Goal: Task Accomplishment & Management: Manage account settings

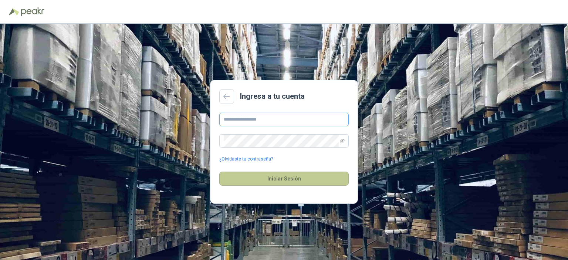
type input "**********"
click at [297, 181] on button "Iniciar Sesión" at bounding box center [283, 179] width 129 height 14
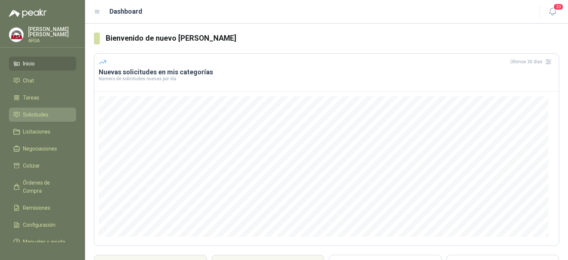
click at [46, 118] on span "Solicitudes" at bounding box center [36, 115] width 26 height 8
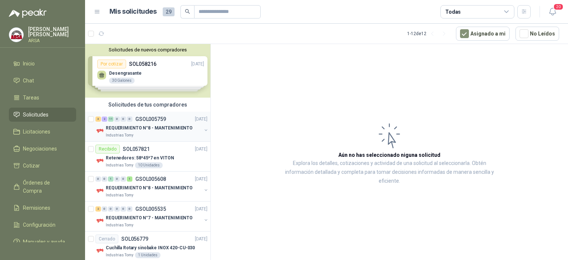
click at [145, 117] on p "GSOL005759" at bounding box center [150, 119] width 31 height 5
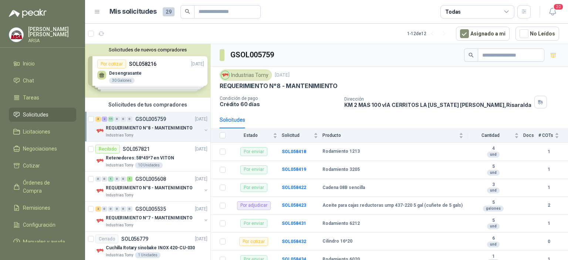
click at [140, 63] on div "Solicitudes de nuevos compradores Por cotizar SOL058216 [DATE] Desengrasante 3…" at bounding box center [147, 71] width 125 height 54
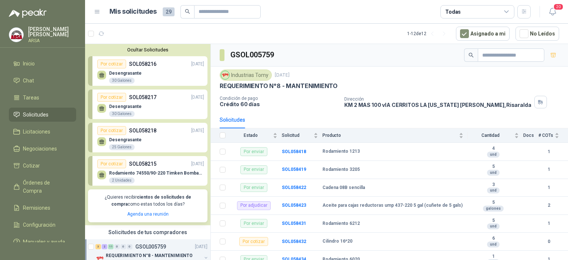
click at [140, 63] on p "SOL058216" at bounding box center [142, 64] width 27 height 8
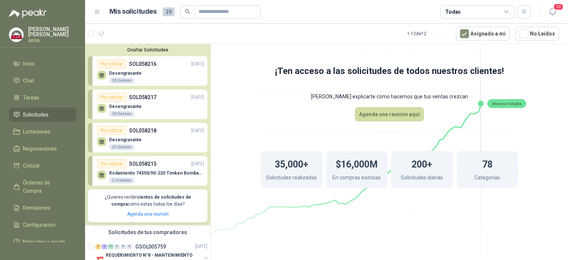
click at [143, 62] on p "SOL058216" at bounding box center [142, 64] width 27 height 8
click at [127, 73] on p "Desengrasante" at bounding box center [125, 73] width 33 height 5
click at [125, 108] on p "Desengrasante" at bounding box center [125, 106] width 33 height 5
click at [145, 178] on div "Rodamiento 74550/90-220 Timken BombaVG40 2 Unidades" at bounding box center [156, 177] width 95 height 13
click at [159, 170] on div "Rodamiento 74550/90-220 Timken BombaVG40 2 Unidades" at bounding box center [150, 176] width 107 height 16
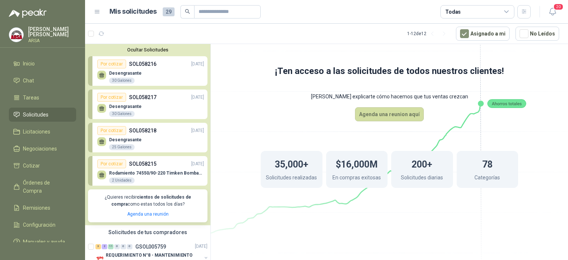
click at [154, 46] on div "Ocultar Solicitudes Por cotizar SOL058216 [DATE] Desengrasante 30 Galones Por …" at bounding box center [147, 134] width 125 height 181
click at [151, 47] on button "Ocultar Solicitudes" at bounding box center [148, 50] width 120 height 6
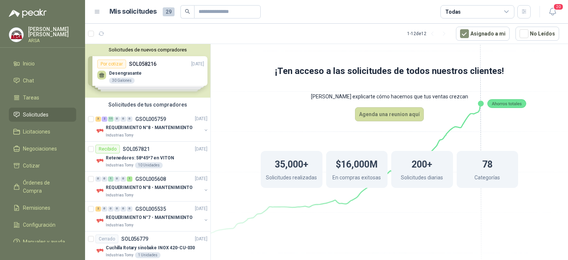
click at [144, 67] on div "Solicitudes de nuevos compradores Por cotizar SOL058216 [DATE] Desengrasante 3…" at bounding box center [147, 71] width 125 height 54
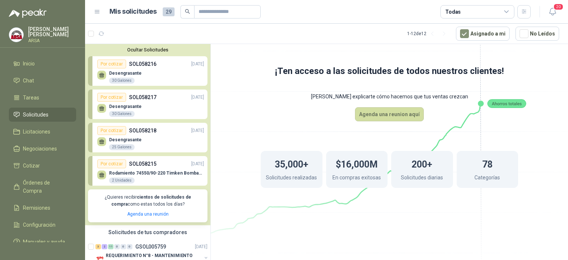
click at [124, 115] on div "30 Galones" at bounding box center [122, 114] width 26 height 6
click at [114, 98] on div "Por cotizar" at bounding box center [111, 97] width 29 height 9
click at [101, 105] on div at bounding box center [101, 108] width 9 height 9
click at [175, 100] on div "Por cotizar SOL058217 [DATE]" at bounding box center [150, 97] width 107 height 9
click at [160, 50] on button "Ocultar Solicitudes" at bounding box center [148, 50] width 120 height 6
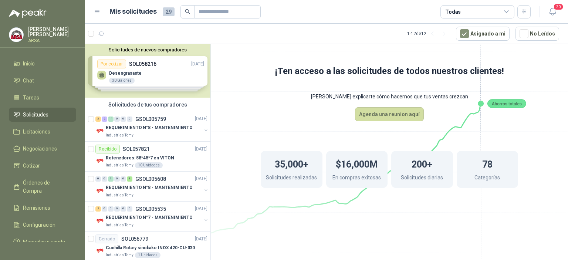
click at [148, 102] on div "Solicitudes de tus compradores" at bounding box center [147, 105] width 125 height 14
click at [149, 121] on p "GSOL005759" at bounding box center [150, 119] width 31 height 5
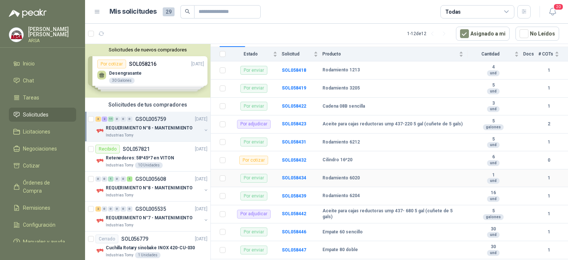
scroll to position [81, 0]
click at [281, 123] on td "Por adjudicar" at bounding box center [256, 124] width 52 height 18
click at [286, 122] on b "SOL058423" at bounding box center [294, 123] width 24 height 5
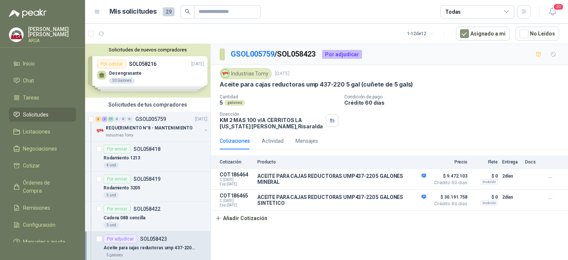
click at [432, 117] on div "Cantidad 5 galones Condición de pago Crédito 60 días Dirección KM 2 MAS 100 vI…" at bounding box center [390, 111] width 340 height 35
click at [551, 176] on icon "button" at bounding box center [551, 178] width 6 height 6
click at [544, 225] on div "Cotización Producto Precio Flete Entrega Docs COT186464 C: [DATE] Exp: [DATE] A…" at bounding box center [389, 190] width 357 height 70
click at [551, 176] on icon "button" at bounding box center [551, 178] width 6 height 6
click at [525, 149] on button "Editar" at bounding box center [535, 148] width 59 height 12
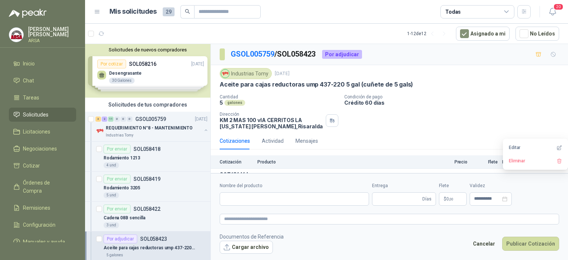
type input "**********"
type input "*"
type input "**********"
type textarea "**********"
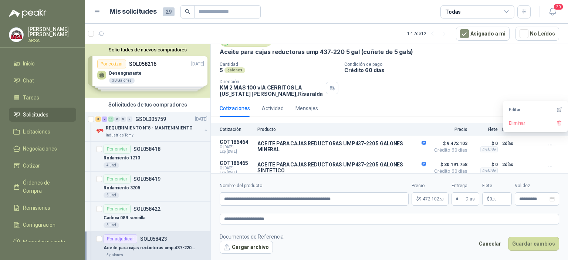
scroll to position [38, 0]
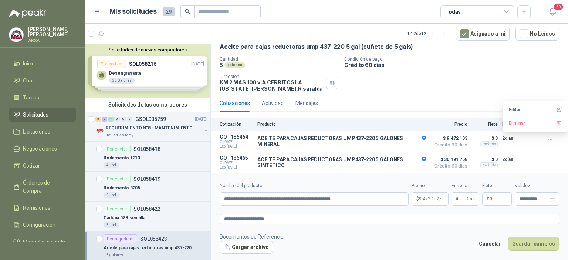
click at [427, 208] on form "**********" at bounding box center [389, 218] width 357 height 90
click at [429, 200] on span "9.472.102 ,50" at bounding box center [431, 199] width 25 height 4
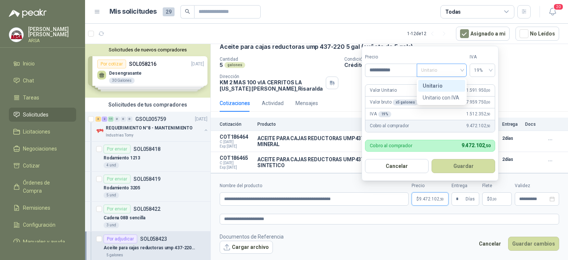
click at [455, 69] on span "Unitario" at bounding box center [441, 70] width 41 height 11
click at [456, 70] on span "Unitario" at bounding box center [441, 70] width 41 height 11
click at [448, 57] on label "Tipo" at bounding box center [442, 57] width 50 height 7
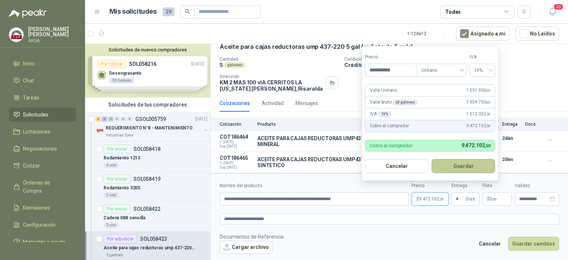
click at [463, 164] on button "Guardar" at bounding box center [464, 166] width 64 height 14
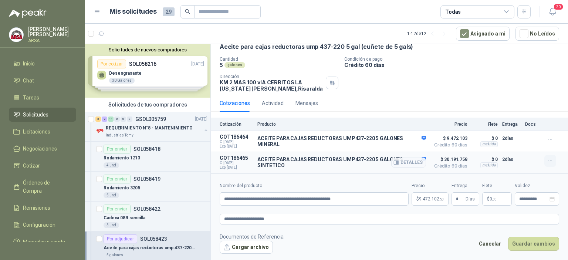
click at [548, 162] on icon "button" at bounding box center [551, 161] width 6 height 6
click at [538, 128] on button "Editar" at bounding box center [535, 131] width 59 height 12
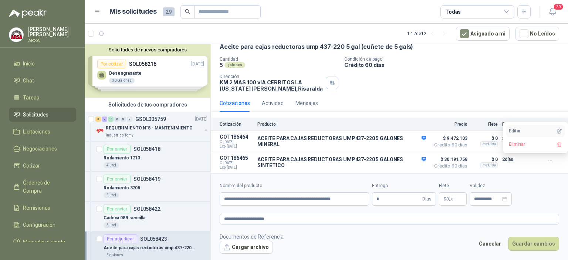
type input "**********"
type textarea "**********"
click at [538, 128] on button "Editar" at bounding box center [535, 131] width 59 height 12
click at [520, 134] on button "Editar" at bounding box center [535, 131] width 59 height 12
click at [525, 130] on button "Editar" at bounding box center [535, 131] width 59 height 12
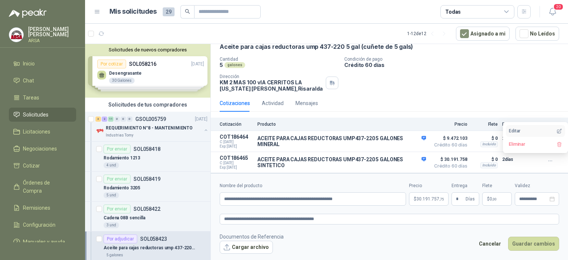
click at [560, 131] on icon "button" at bounding box center [560, 131] width 6 height 6
click at [361, 233] on footer "Documentos de Referencia Cargar archivo Cancelar Guardar cambios" at bounding box center [390, 243] width 340 height 21
click at [548, 160] on icon "button" at bounding box center [551, 161] width 6 height 6
click at [516, 130] on button "Editar" at bounding box center [535, 131] width 59 height 12
click at [516, 131] on button "Editar" at bounding box center [535, 131] width 59 height 12
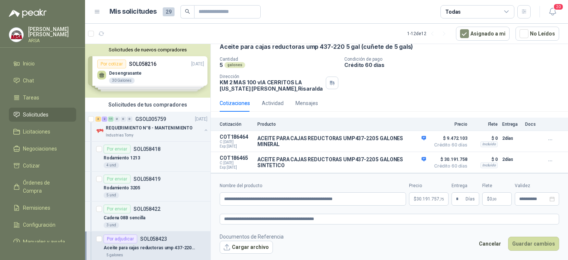
click at [514, 85] on div "Cantidad 5 galones Condición de pago Crédito 60 días Dirección KM 2 MAS 100 vI…" at bounding box center [390, 74] width 340 height 35
click at [150, 120] on p "GSOL005759" at bounding box center [150, 119] width 31 height 5
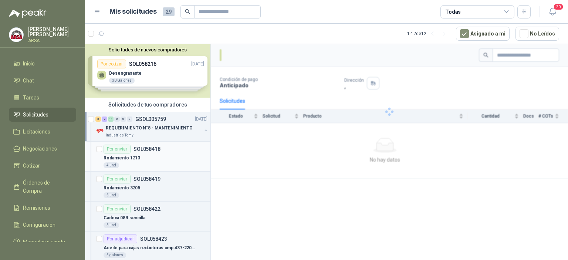
click at [154, 144] on article "Por enviar SOL058418 Rodamiento 1213 4 und" at bounding box center [147, 157] width 125 height 30
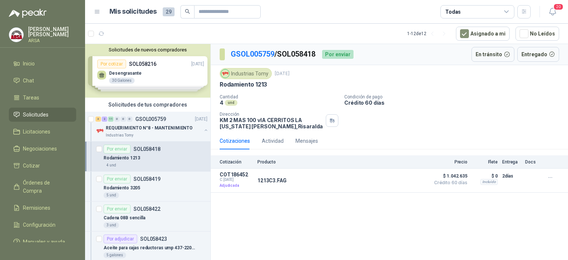
click at [47, 107] on ul "Inicio Chat Tareas Solicitudes Licitaciones Negociaciones Cotizar Órdenes de Co…" at bounding box center [42, 150] width 85 height 186
click at [40, 112] on span "Solicitudes" at bounding box center [36, 115] width 26 height 8
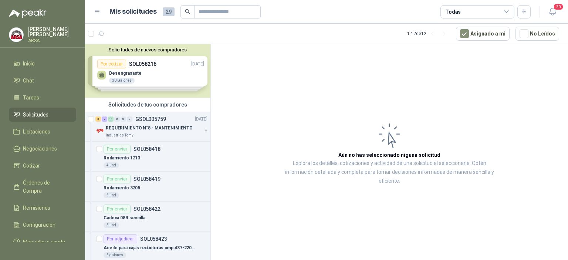
click at [123, 103] on div "Solicitudes de tus compradores" at bounding box center [147, 105] width 125 height 14
click at [151, 121] on p "GSOL005759" at bounding box center [150, 119] width 31 height 5
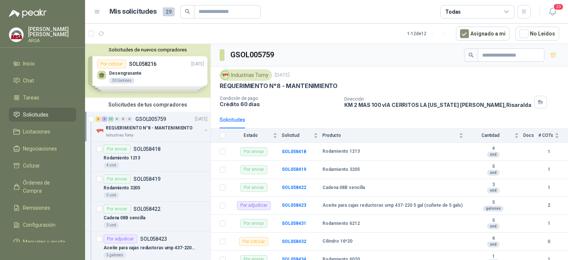
click at [151, 121] on p "GSOL005759" at bounding box center [150, 119] width 31 height 5
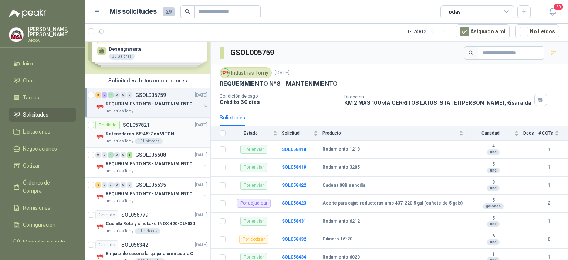
scroll to position [32, 0]
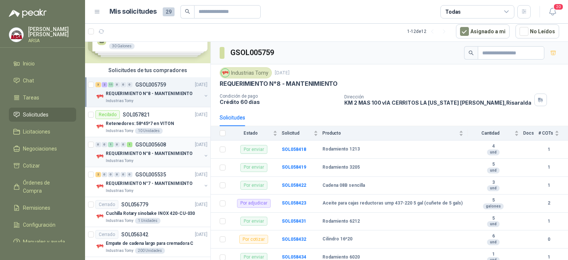
click at [147, 146] on p "GSOL005608" at bounding box center [150, 144] width 31 height 5
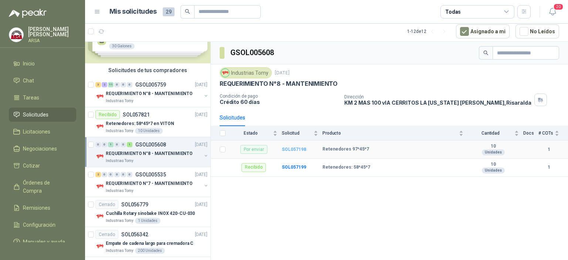
click at [292, 151] on b "SOL057198" at bounding box center [294, 149] width 24 height 5
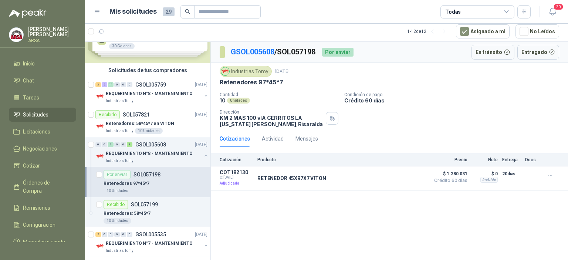
click at [39, 114] on span "Solicitudes" at bounding box center [36, 115] width 26 height 8
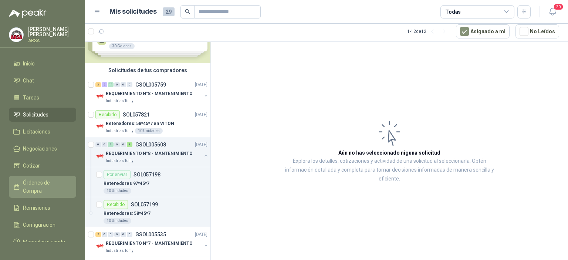
click at [40, 198] on link "Órdenes de Compra" at bounding box center [42, 187] width 67 height 22
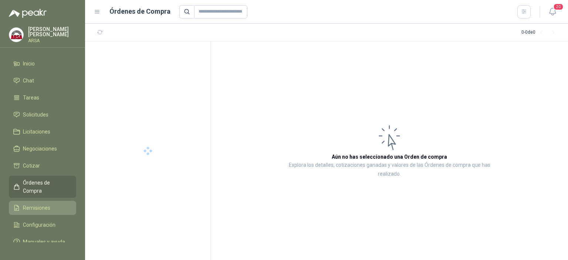
click at [38, 204] on span "Remisiones" at bounding box center [36, 208] width 27 height 8
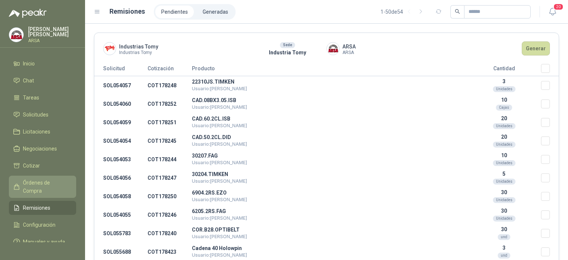
click at [38, 189] on span "Órdenes de Compra" at bounding box center [46, 187] width 46 height 16
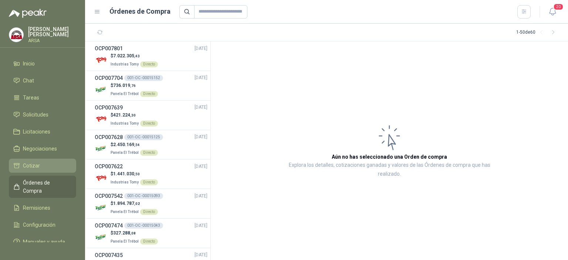
click at [38, 169] on span "Cotizar" at bounding box center [31, 166] width 17 height 8
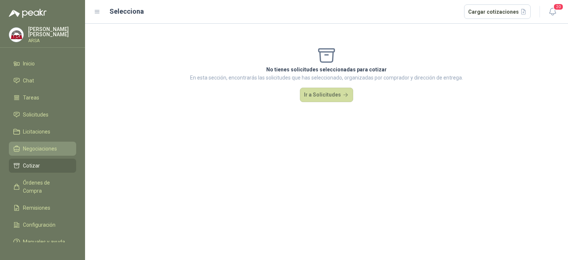
click at [45, 145] on span "Negociaciones" at bounding box center [40, 149] width 34 height 8
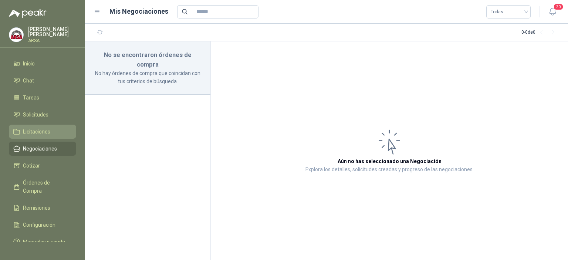
click at [46, 135] on span "Licitaciones" at bounding box center [36, 132] width 27 height 8
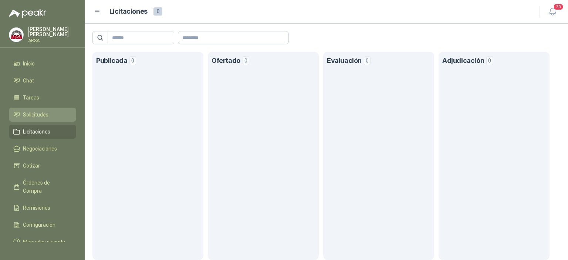
click at [37, 119] on link "Solicitudes" at bounding box center [42, 115] width 67 height 14
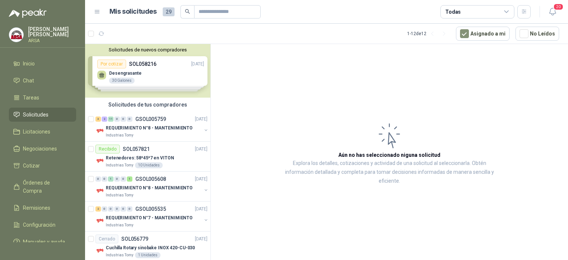
click at [37, 117] on span "Solicitudes" at bounding box center [36, 115] width 26 height 8
click at [144, 106] on div "Solicitudes de tus compradores" at bounding box center [147, 105] width 125 height 14
click at [155, 121] on p "GSOL005759" at bounding box center [150, 119] width 31 height 5
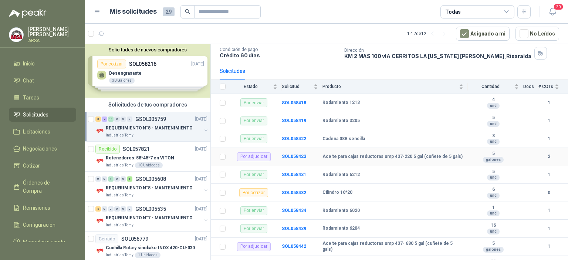
scroll to position [81, 0]
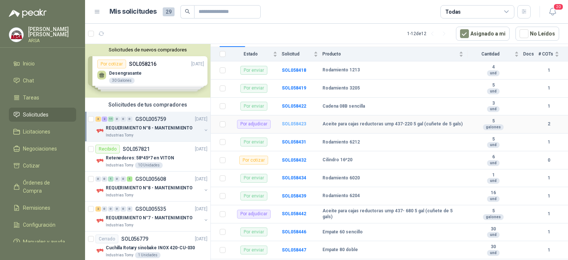
click at [297, 123] on b "SOL058423" at bounding box center [294, 123] width 24 height 5
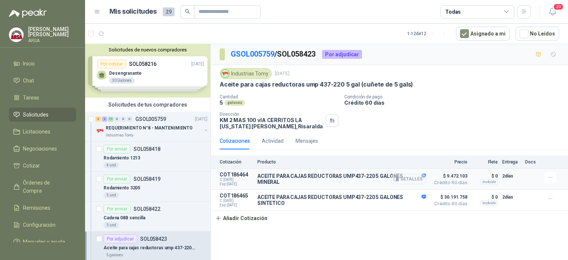
click at [410, 178] on button "Detalles" at bounding box center [408, 179] width 35 height 10
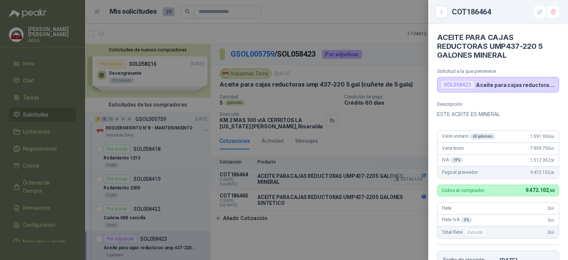
scroll to position [155, 0]
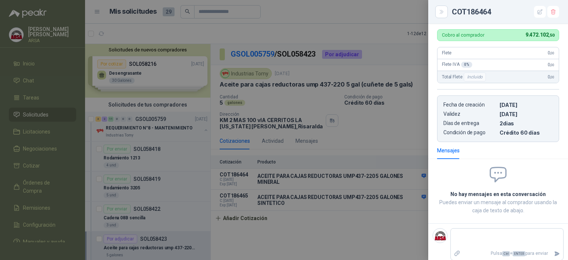
click at [414, 12] on div at bounding box center [284, 130] width 568 height 260
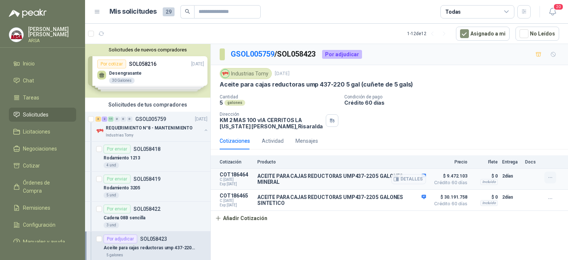
click at [551, 178] on icon "button" at bounding box center [551, 178] width 6 height 6
click at [522, 148] on button "Editar" at bounding box center [535, 148] width 59 height 12
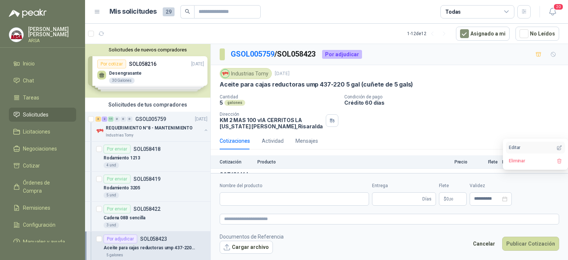
type input "**********"
type input "*"
type input "**********"
type textarea "**********"
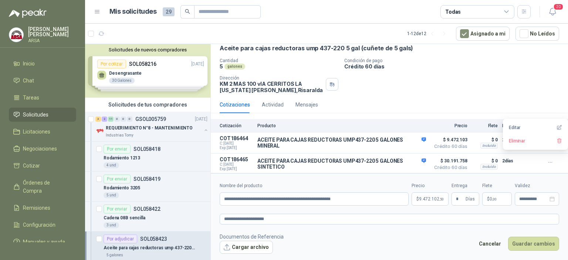
scroll to position [38, 0]
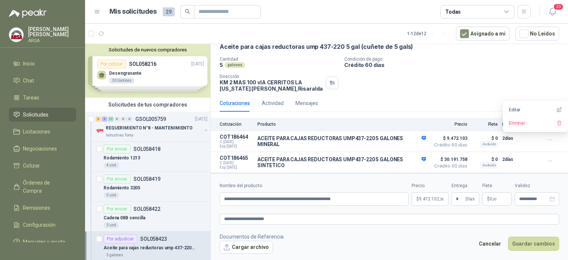
click at [474, 97] on div "Cotizaciones Actividad Mensajes" at bounding box center [390, 103] width 340 height 17
click at [493, 245] on button "Cancelar" at bounding box center [490, 244] width 30 height 14
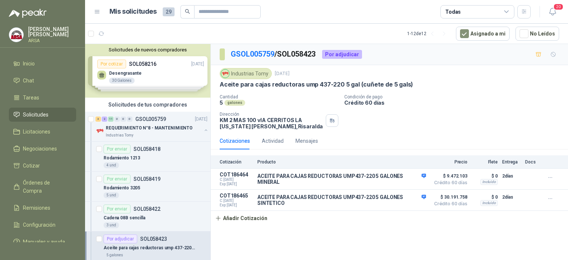
scroll to position [0, 0]
click at [232, 220] on button "Añadir Cotización" at bounding box center [241, 218] width 61 height 15
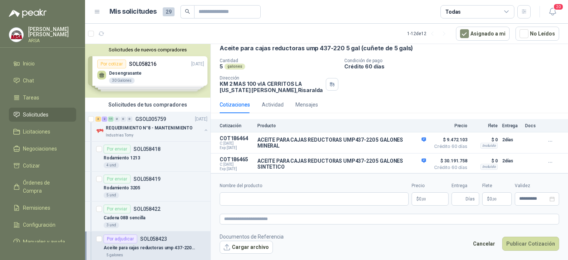
scroll to position [38, 0]
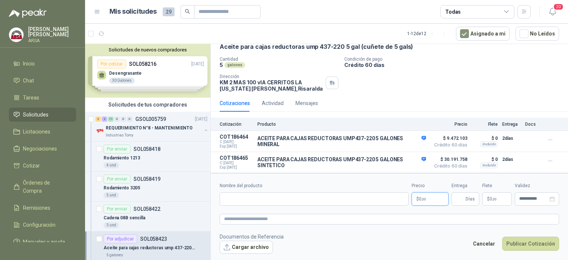
click at [438, 199] on p "$ 0 ,00" at bounding box center [430, 198] width 37 height 13
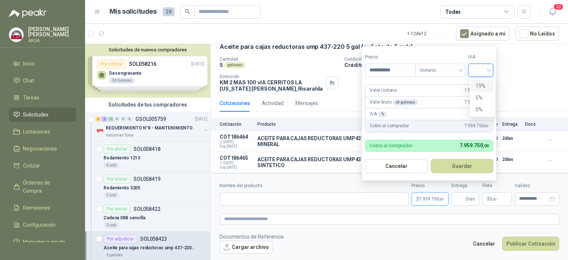
click at [486, 65] on input "search" at bounding box center [481, 69] width 16 height 11
click at [478, 94] on div "5%" at bounding box center [483, 98] width 14 height 8
click at [479, 79] on form "**********" at bounding box center [430, 113] width 137 height 135
click at [482, 70] on span "5%" at bounding box center [482, 70] width 17 height 11
click at [480, 81] on div "19%" at bounding box center [482, 86] width 23 height 12
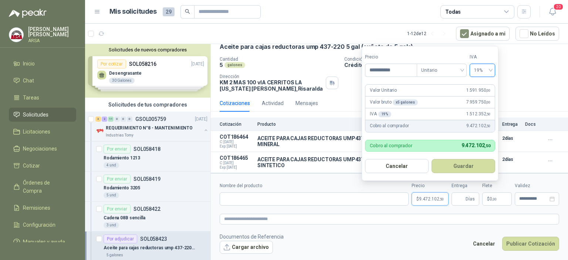
click at [445, 83] on form "**********" at bounding box center [430, 113] width 137 height 135
click at [397, 167] on button "Cancelar" at bounding box center [397, 166] width 64 height 14
type input "***"
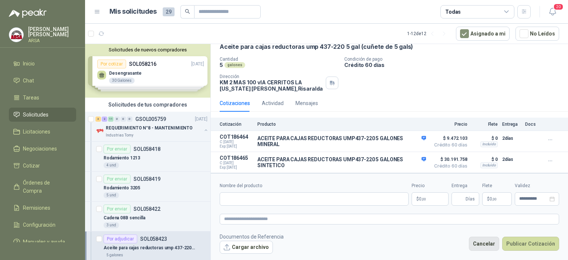
click at [489, 241] on button "Cancelar" at bounding box center [484, 244] width 30 height 14
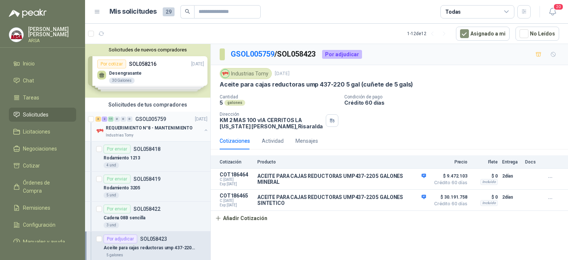
click at [162, 125] on p "REQUERIMIENTO N°8 - MANTENIMIENTO" at bounding box center [149, 128] width 87 height 7
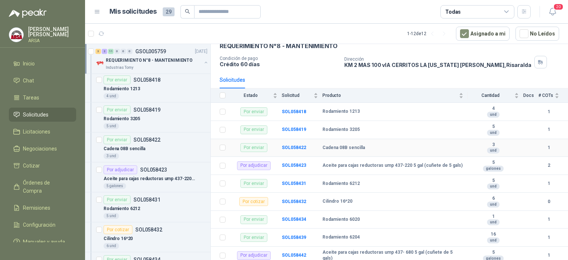
scroll to position [44, 0]
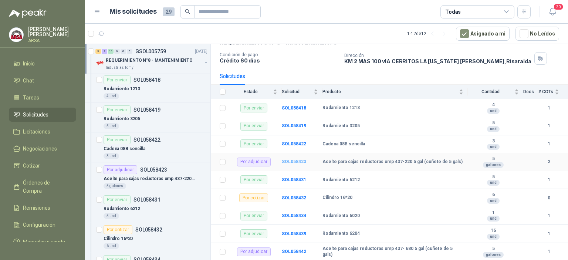
drag, startPoint x: 295, startPoint y: 162, endPoint x: 300, endPoint y: 161, distance: 5.2
click at [300, 161] on b "SOL058423" at bounding box center [294, 161] width 24 height 5
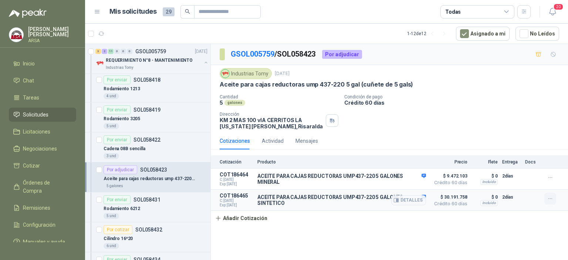
click at [552, 199] on icon "button" at bounding box center [551, 199] width 6 height 6
click at [530, 184] on button "Eliminar" at bounding box center [535, 182] width 59 height 12
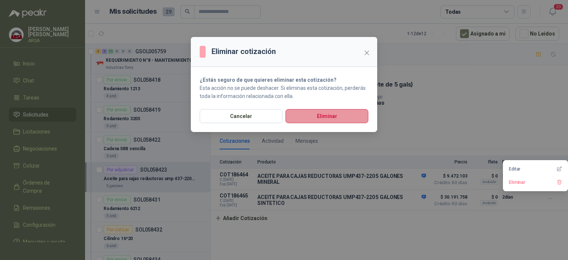
click at [340, 122] on button "Eliminar" at bounding box center [327, 116] width 83 height 14
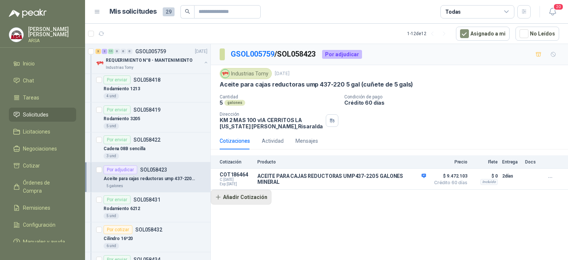
click at [240, 198] on button "Añadir Cotización" at bounding box center [241, 197] width 61 height 15
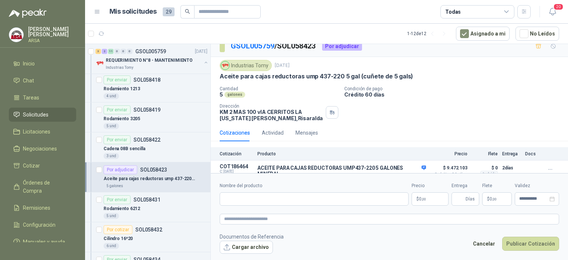
scroll to position [16, 0]
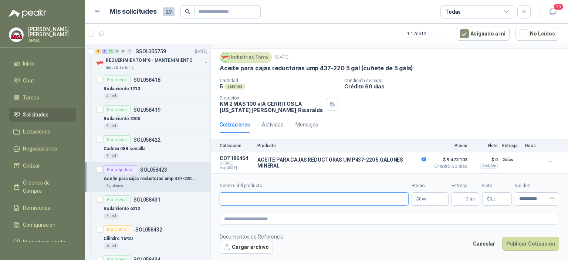
click at [283, 196] on input "Nombre del producto" at bounding box center [314, 198] width 189 height 13
type input "**********"
click at [432, 203] on p "$ 0 ,00" at bounding box center [430, 198] width 37 height 13
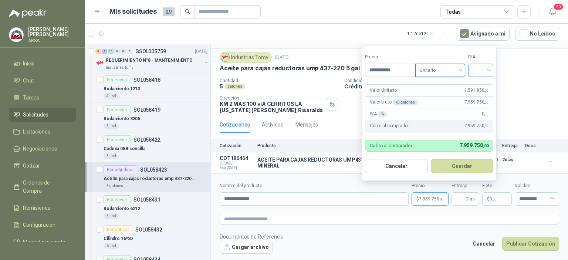
click at [487, 67] on input "search" at bounding box center [481, 69] width 16 height 11
click at [482, 86] on div "19%" at bounding box center [483, 86] width 14 height 8
click at [448, 83] on form "**********" at bounding box center [430, 113] width 137 height 135
click at [395, 165] on button "Cancelar" at bounding box center [397, 166] width 64 height 14
type input "***"
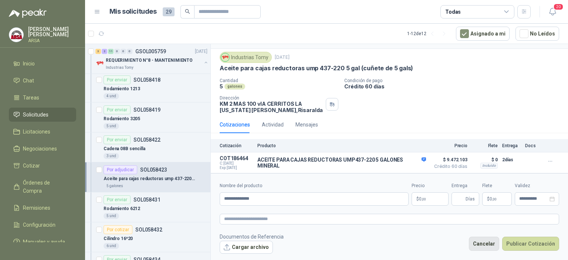
click at [480, 244] on button "Cancelar" at bounding box center [484, 244] width 30 height 14
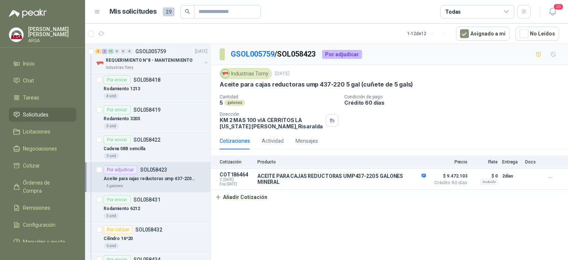
scroll to position [0, 0]
click at [152, 62] on p "REQUERIMIENTO N°8 - MANTENIMIENTO" at bounding box center [149, 60] width 87 height 7
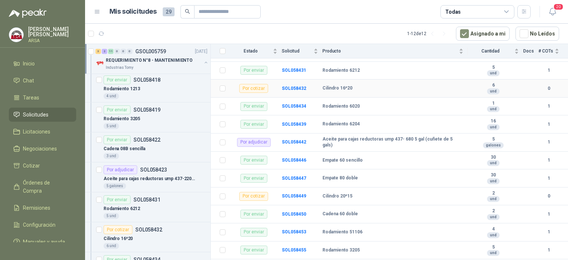
scroll to position [154, 0]
click at [296, 140] on b "SOL058442" at bounding box center [294, 141] width 24 height 5
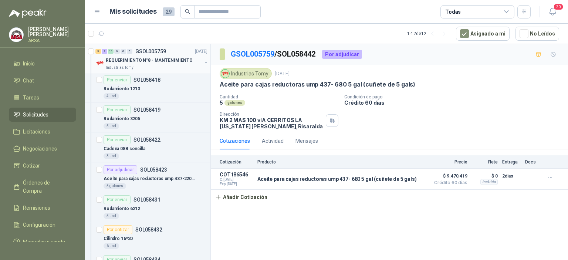
click at [144, 57] on p "REQUERIMIENTO N°8 - MANTENIMIENTO" at bounding box center [149, 60] width 87 height 7
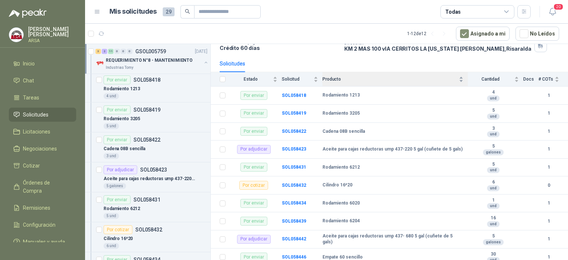
scroll to position [57, 0]
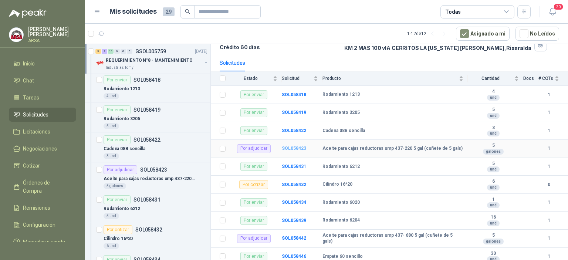
click at [285, 146] on b "SOL058423" at bounding box center [294, 148] width 24 height 5
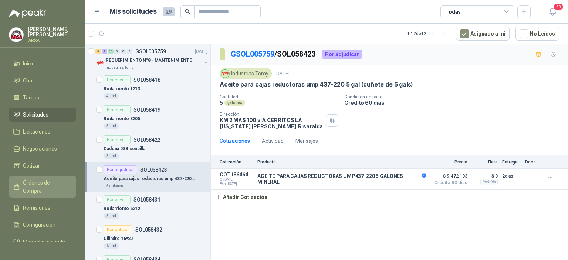
click at [33, 184] on span "Órdenes de Compra" at bounding box center [46, 187] width 46 height 16
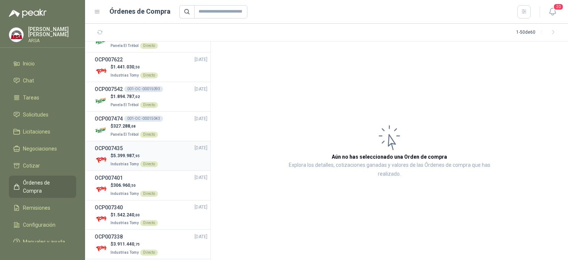
scroll to position [112, 0]
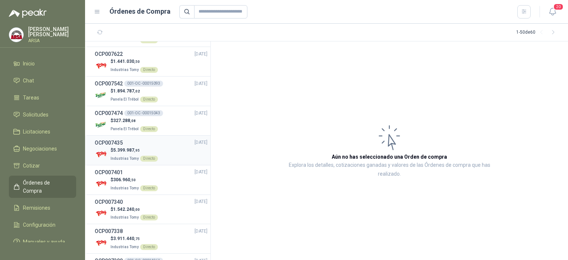
click at [108, 142] on h3 "OCP007435" at bounding box center [109, 143] width 28 height 8
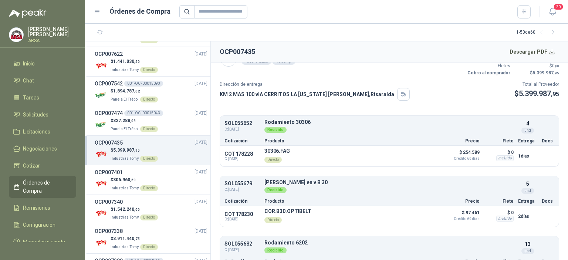
scroll to position [26, 0]
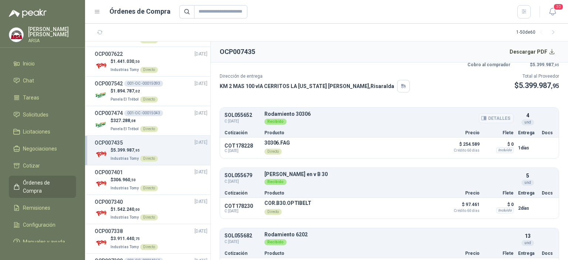
click at [495, 118] on button "Detalles" at bounding box center [496, 118] width 35 height 10
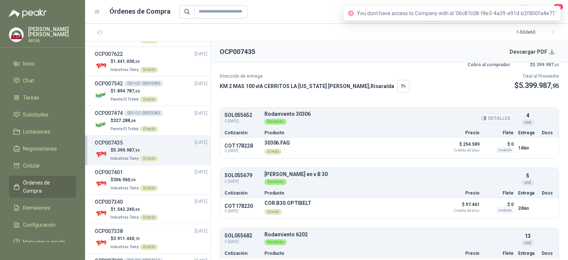
click at [495, 118] on button "Detalles" at bounding box center [496, 118] width 35 height 10
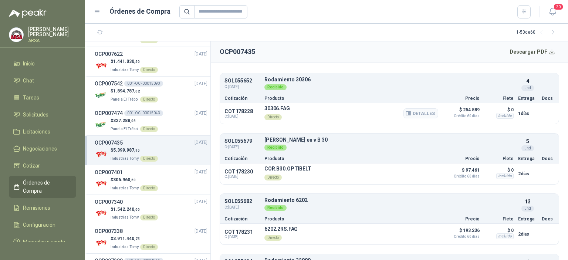
scroll to position [80, 0]
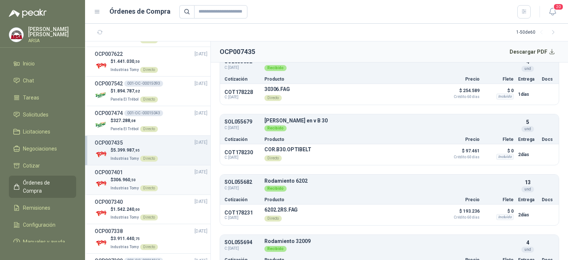
click at [113, 171] on h3 "OCP007401" at bounding box center [109, 172] width 28 height 8
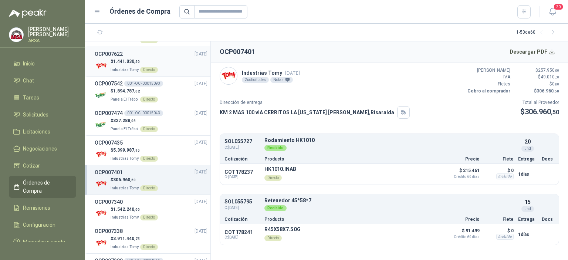
click at [111, 55] on h3 "OCP007622" at bounding box center [109, 54] width 28 height 8
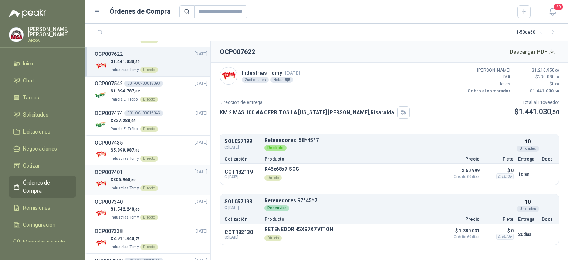
click at [111, 170] on h3 "OCP007401" at bounding box center [109, 172] width 28 height 8
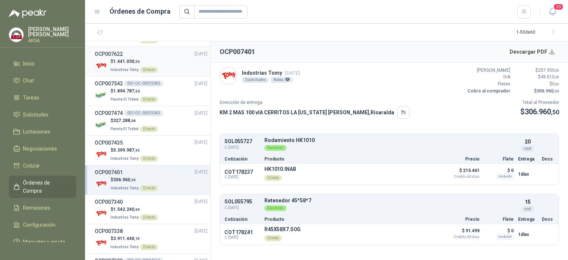
click at [109, 53] on h3 "OCP007622" at bounding box center [109, 54] width 28 height 8
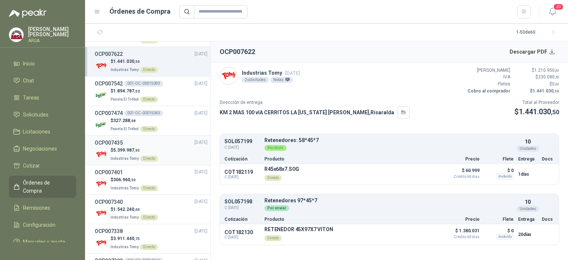
click at [112, 141] on h3 "OCP007435" at bounding box center [109, 143] width 28 height 8
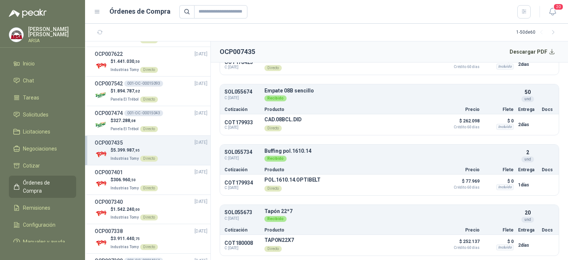
scroll to position [774, 0]
click at [113, 51] on h3 "OCP007622" at bounding box center [109, 54] width 28 height 8
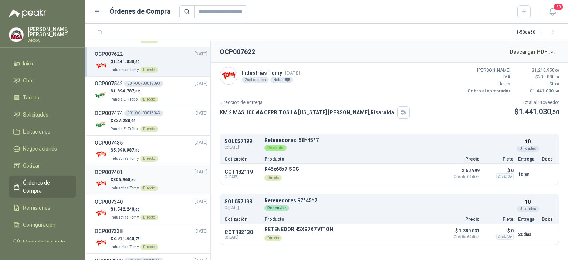
click at [112, 170] on h3 "OCP007401" at bounding box center [109, 172] width 28 height 8
